Goal: Navigation & Orientation: Find specific page/section

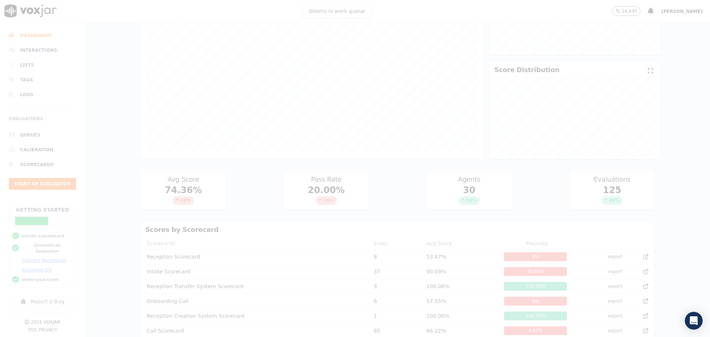
scroll to position [111, 0]
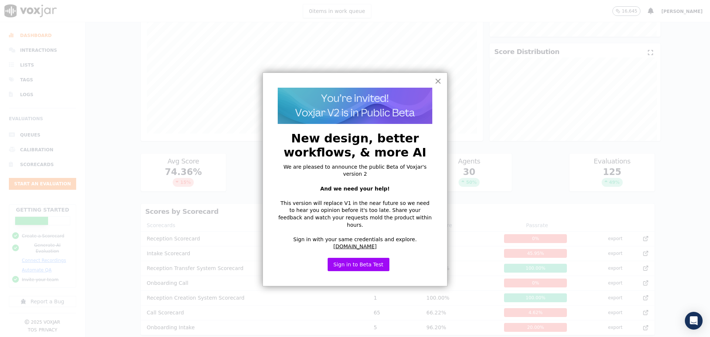
click at [436, 83] on button "×" at bounding box center [438, 81] width 7 height 12
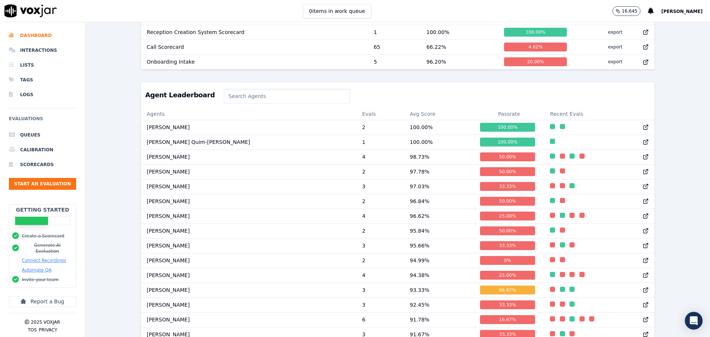
scroll to position [376, 0]
click at [240, 104] on input at bounding box center [287, 96] width 126 height 15
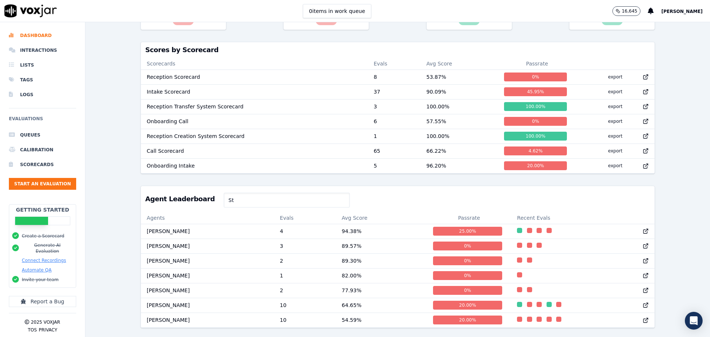
scroll to position [268, 0]
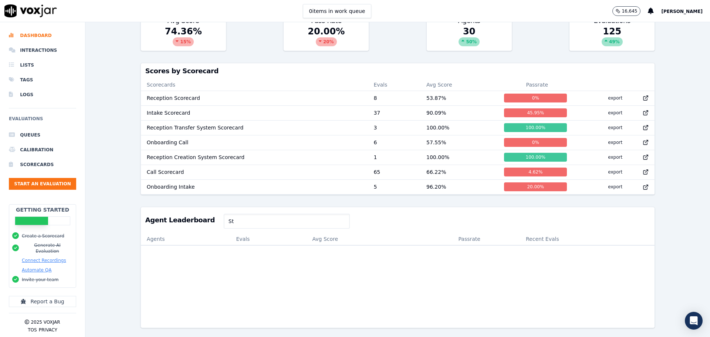
type input "S"
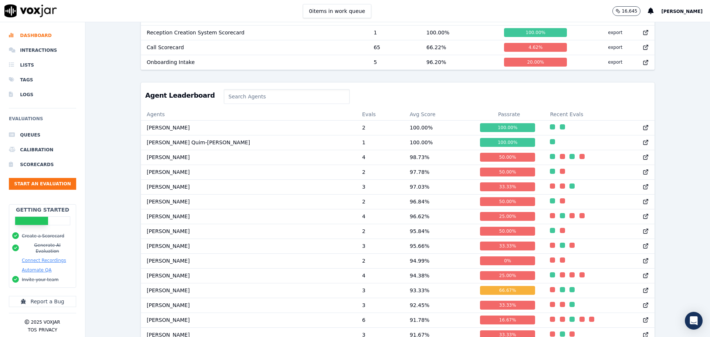
click at [672, 137] on div "Past 7 Days Add a filter Evaluations Evaluators Score Distribution Avg Score 74…" at bounding box center [397, 179] width 625 height 315
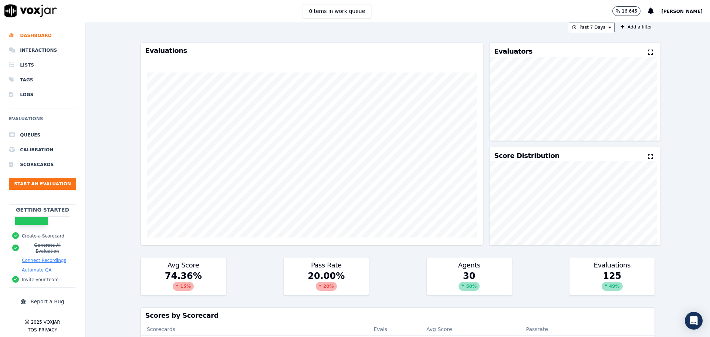
scroll to position [0, 0]
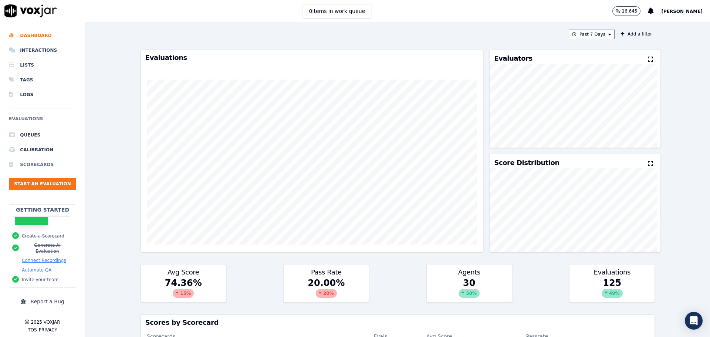
click at [51, 164] on li "Scorecards" at bounding box center [42, 164] width 67 height 15
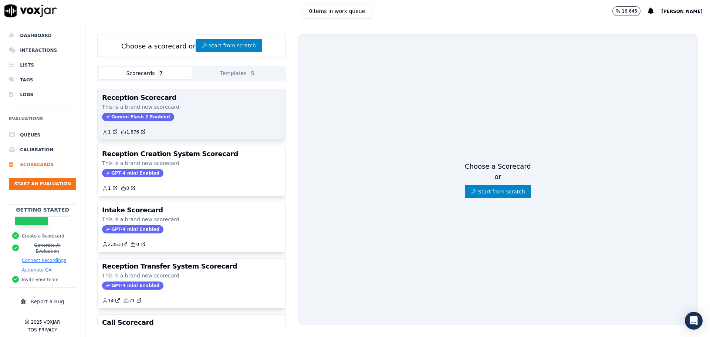
click at [182, 117] on div "Gemini Flash 2 Enabled" at bounding box center [191, 117] width 179 height 8
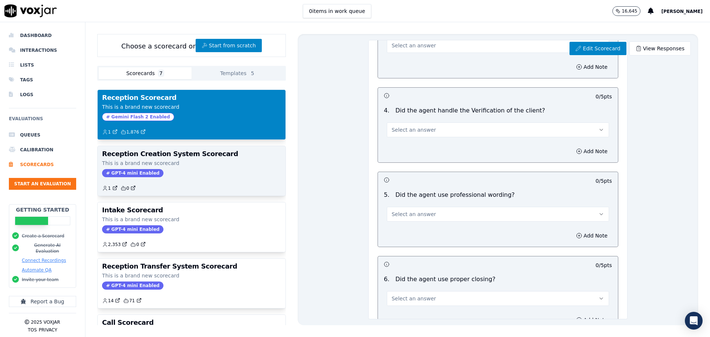
scroll to position [370, 0]
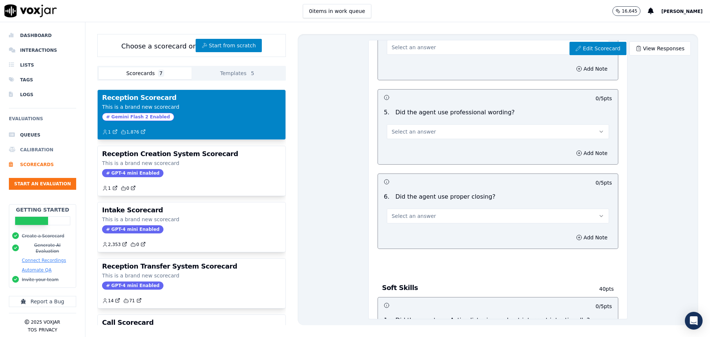
click at [27, 147] on li "Calibration" at bounding box center [42, 149] width 67 height 15
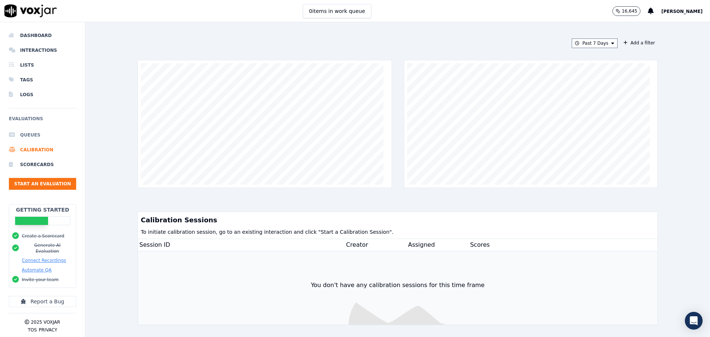
click at [41, 137] on li "Queues" at bounding box center [42, 135] width 67 height 15
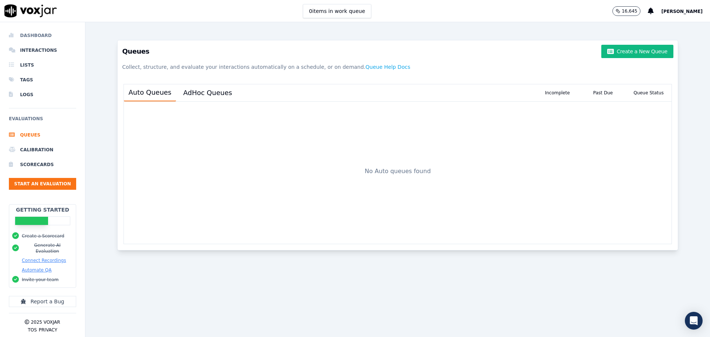
click at [36, 36] on li "Dashboard" at bounding box center [42, 35] width 67 height 15
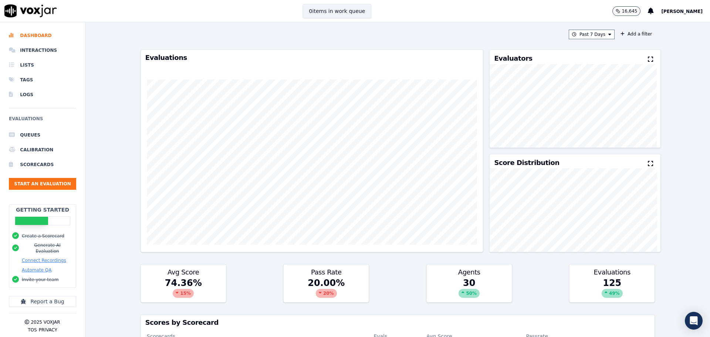
click at [338, 14] on button "0 items in work queue" at bounding box center [337, 11] width 69 height 14
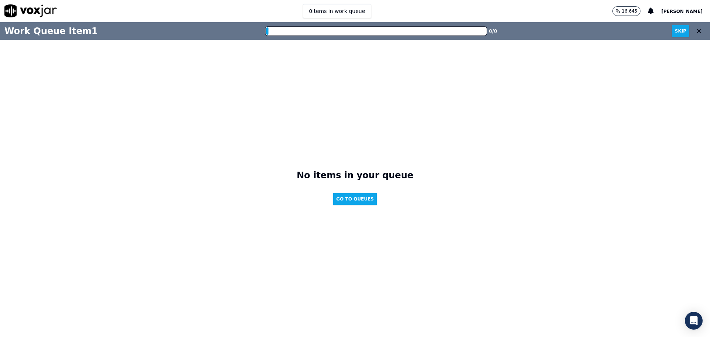
click at [39, 11] on img at bounding box center [30, 10] width 53 height 13
click at [697, 31] on icon at bounding box center [699, 31] width 4 height 6
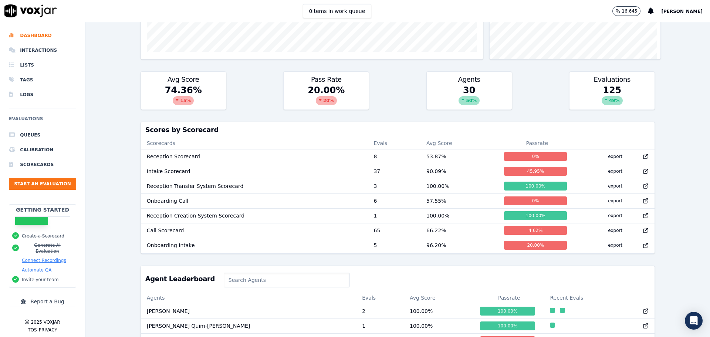
scroll to position [191, 0]
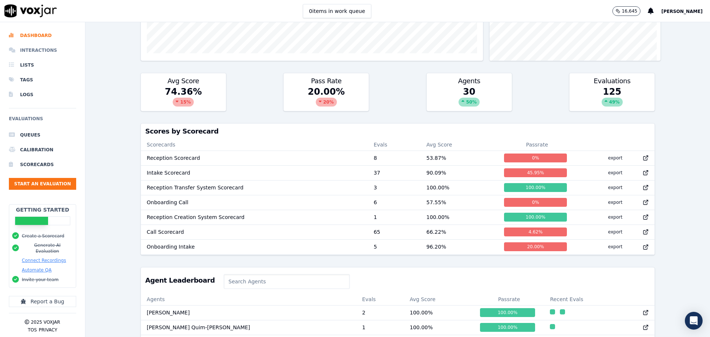
click at [43, 48] on li "Interactions" at bounding box center [42, 50] width 67 height 15
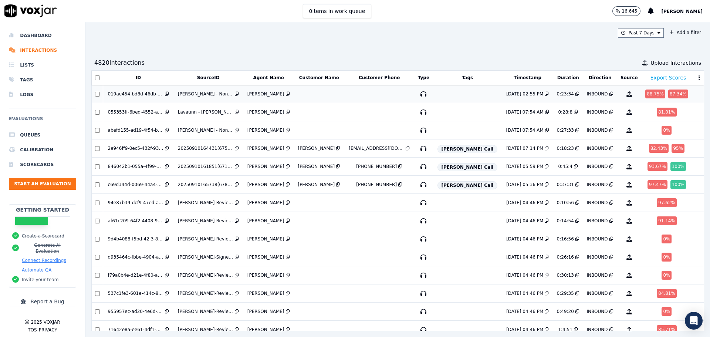
click at [323, 95] on td at bounding box center [319, 94] width 51 height 18
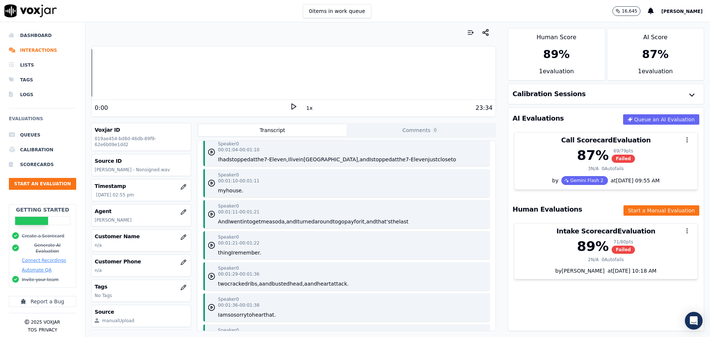
scroll to position [32, 0]
